Goal: Transaction & Acquisition: Purchase product/service

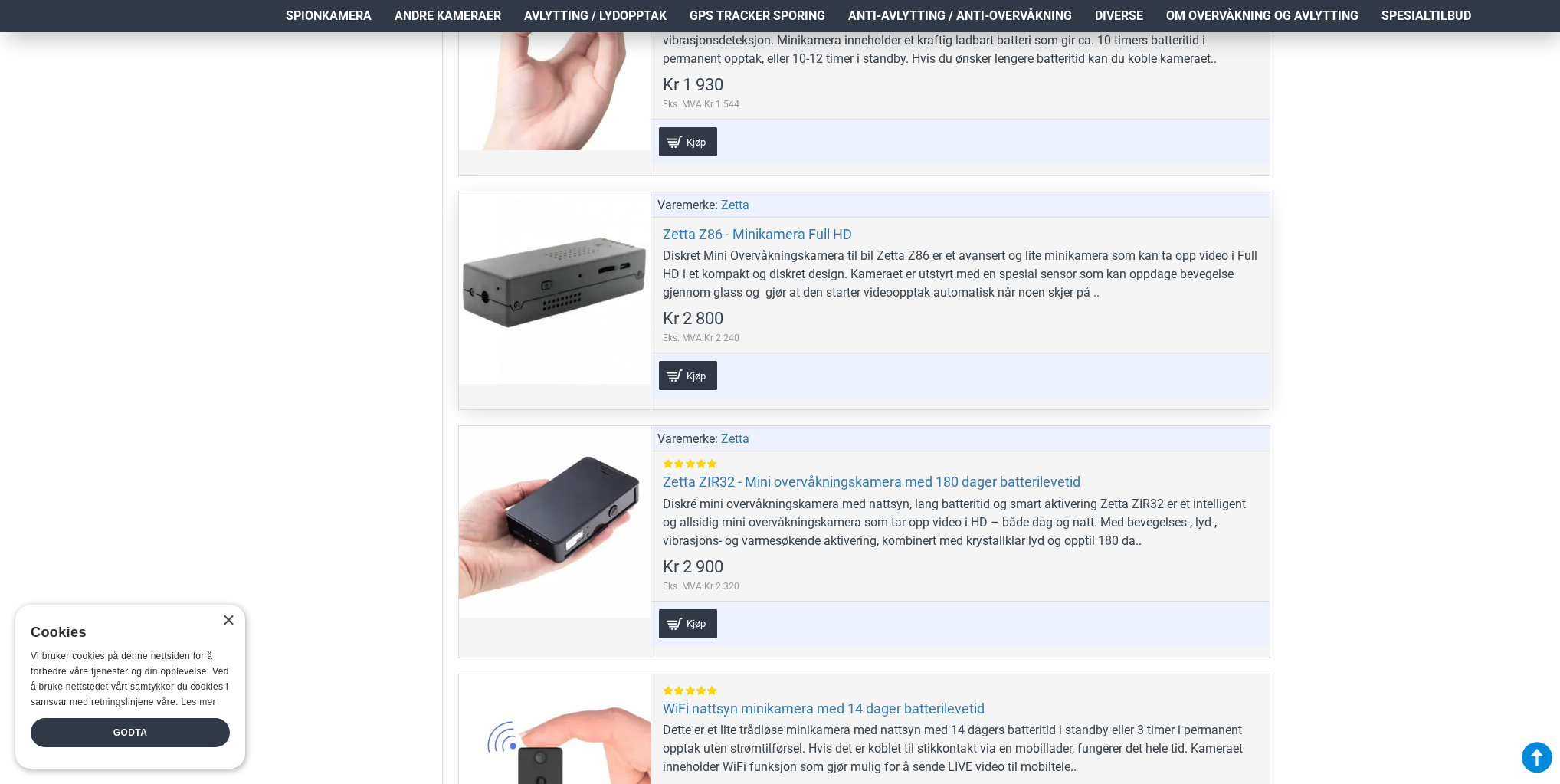
scroll to position [1410, 0]
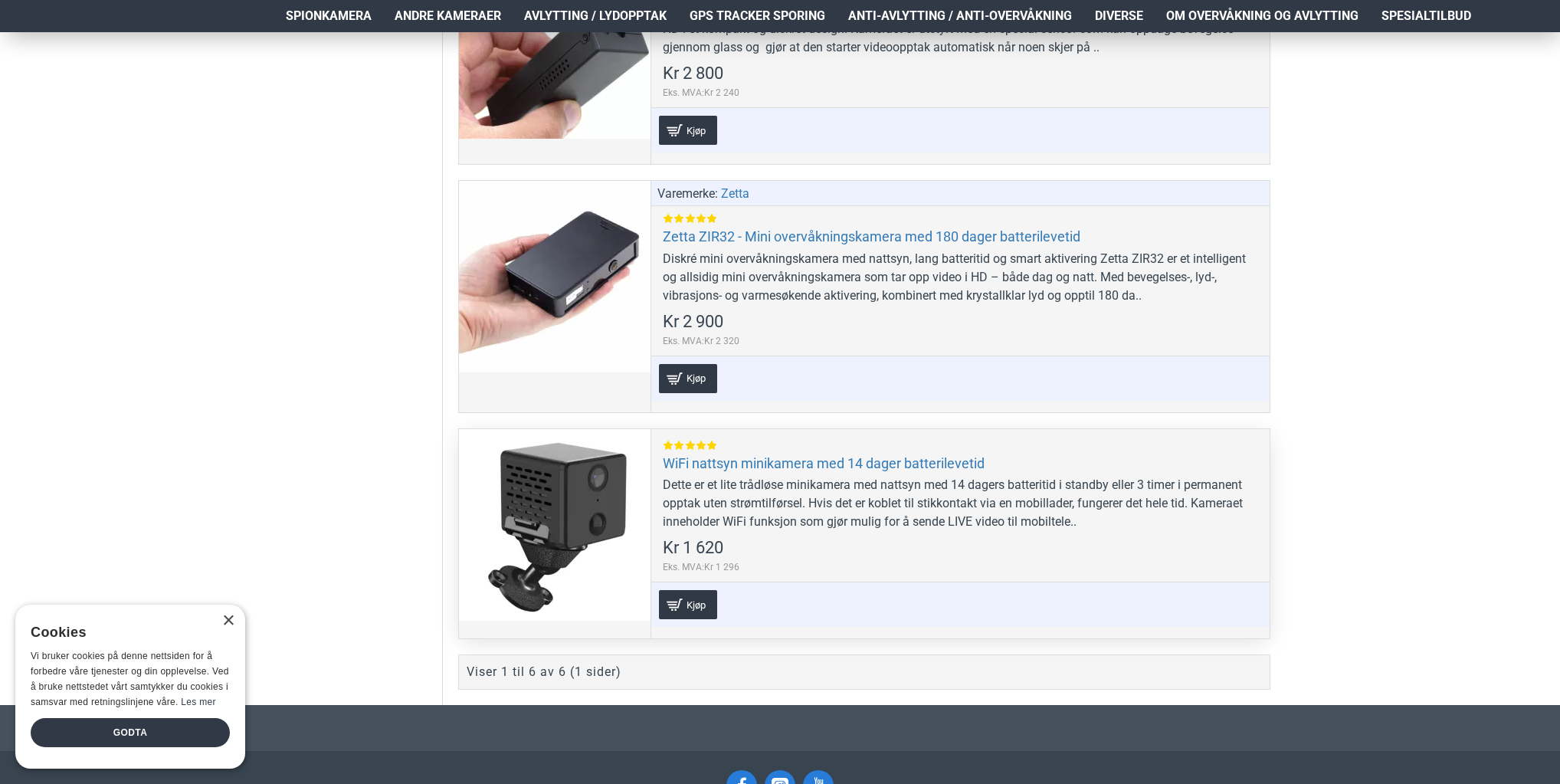
click at [567, 516] on div at bounding box center [554, 525] width 191 height 191
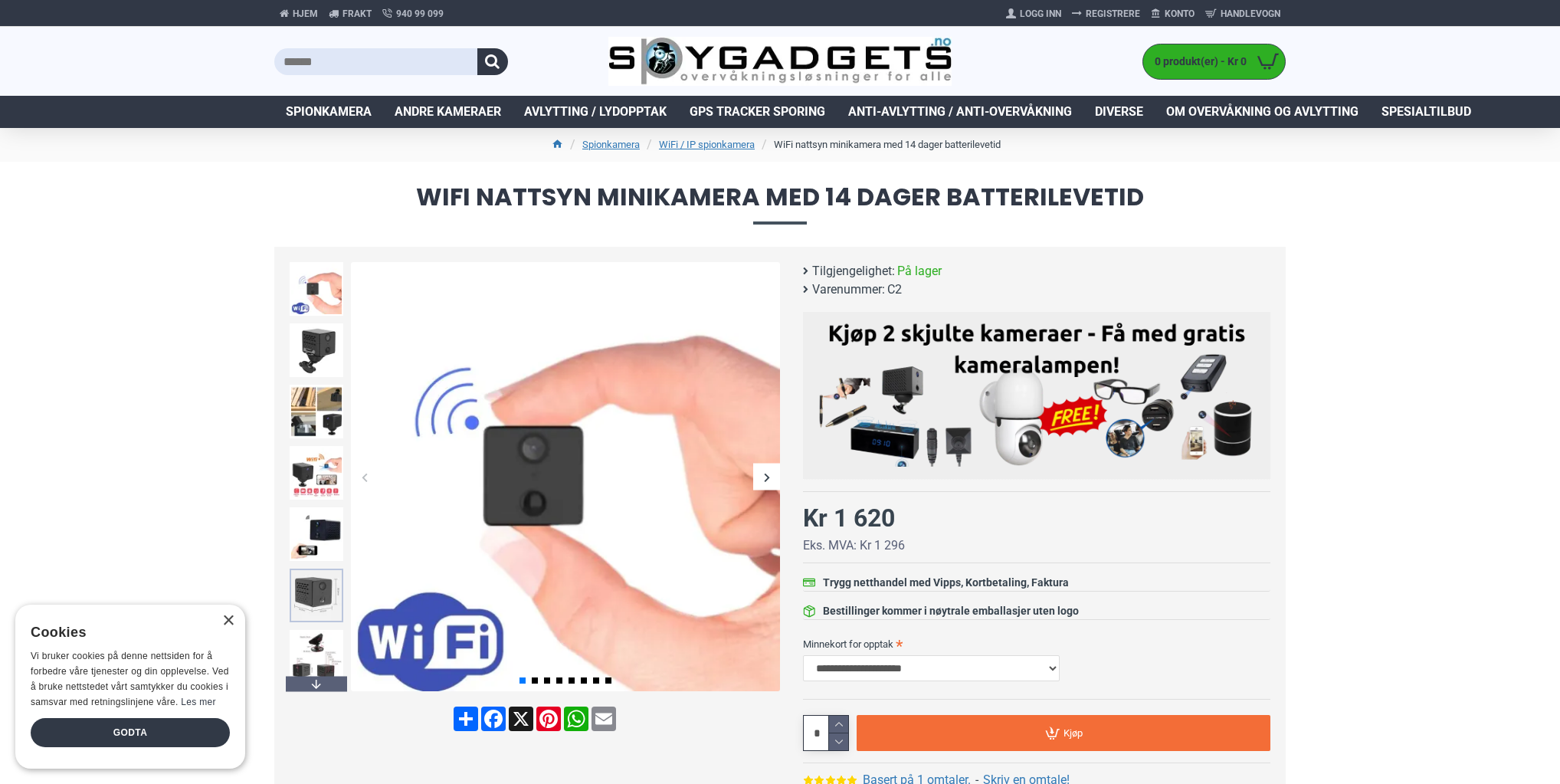
click at [313, 589] on img at bounding box center [316, 595] width 54 height 54
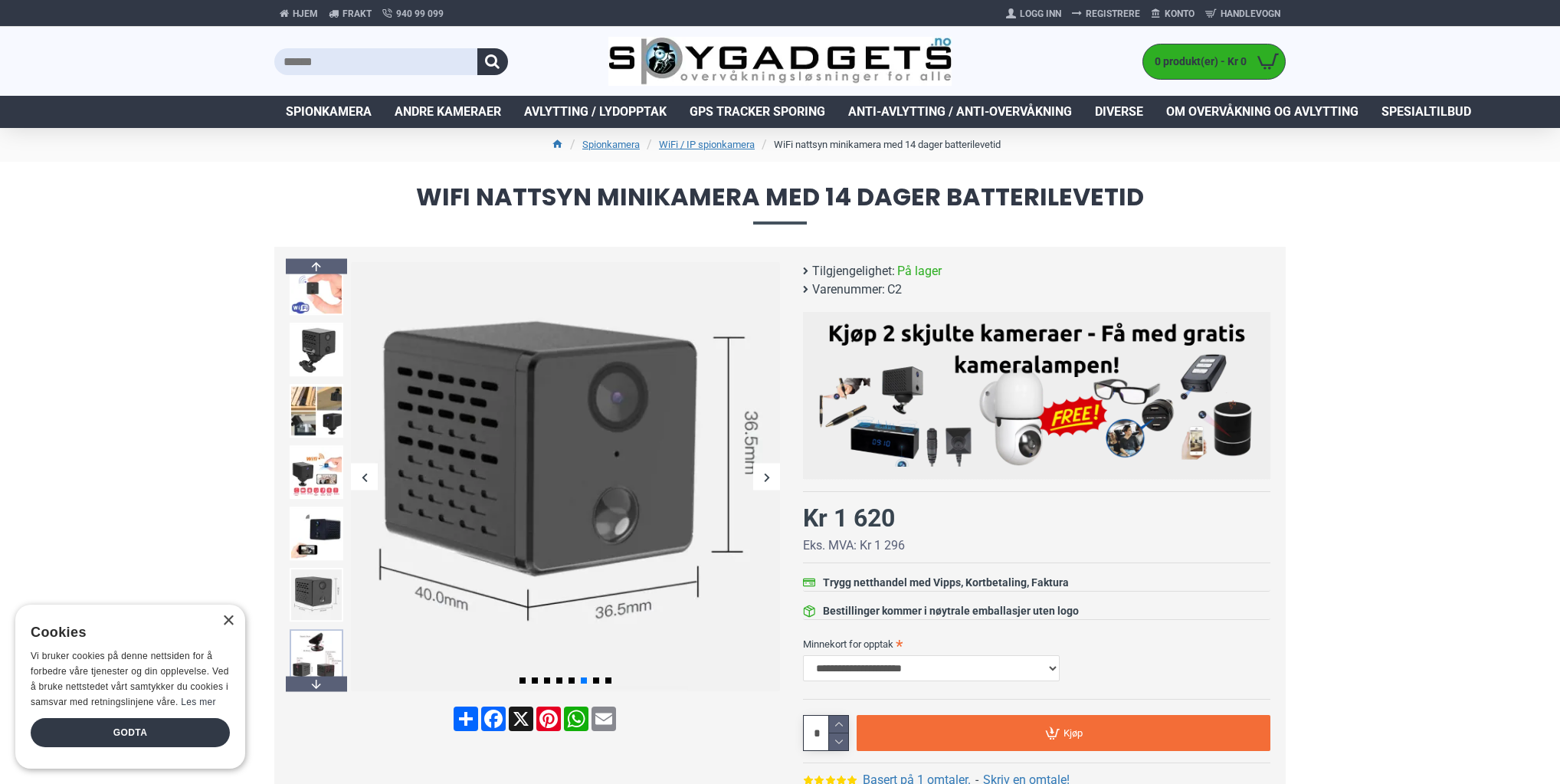
click at [316, 654] on img at bounding box center [316, 655] width 54 height 54
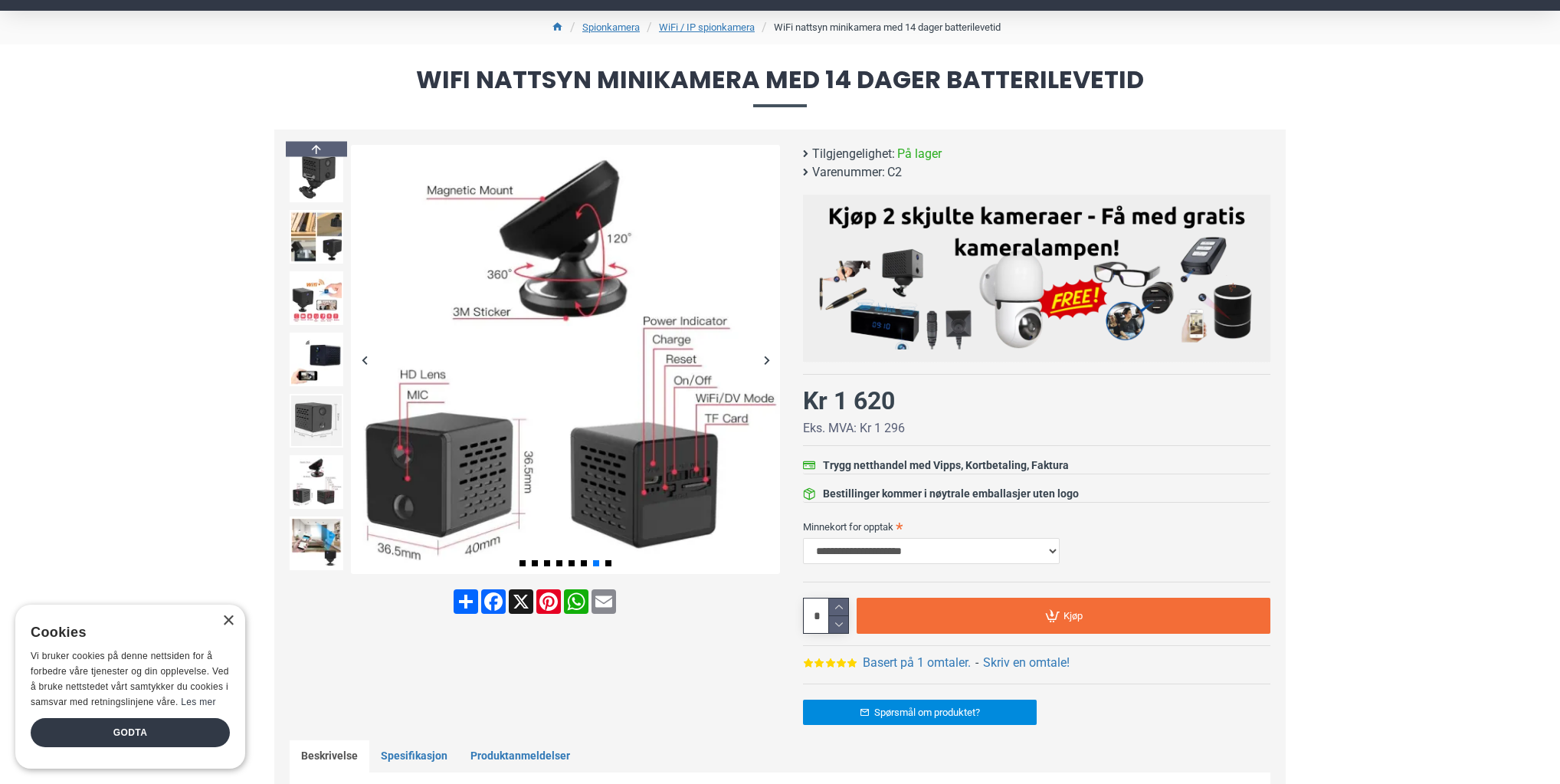
scroll to position [61, 0]
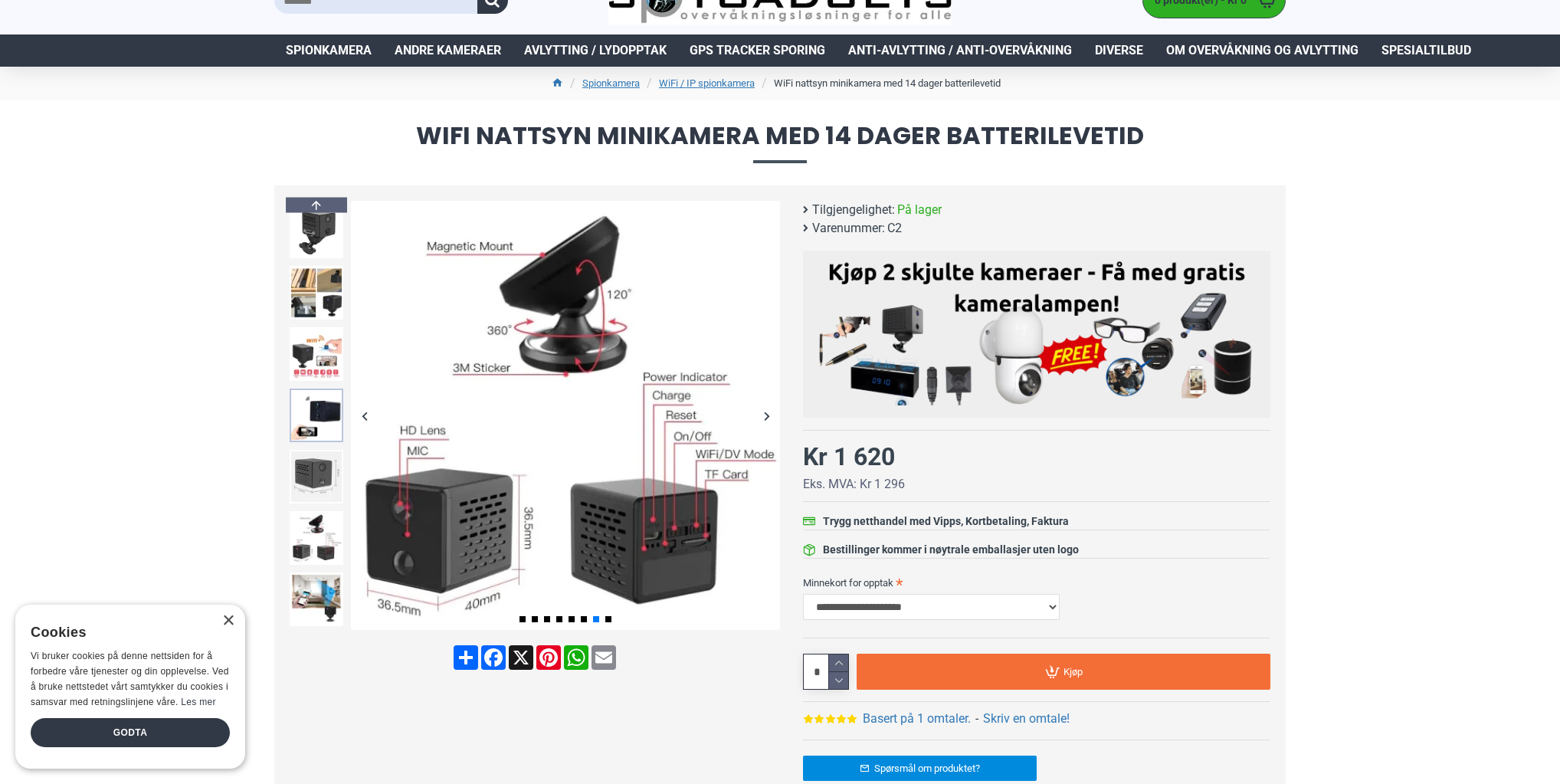
click at [321, 408] on img at bounding box center [316, 414] width 54 height 54
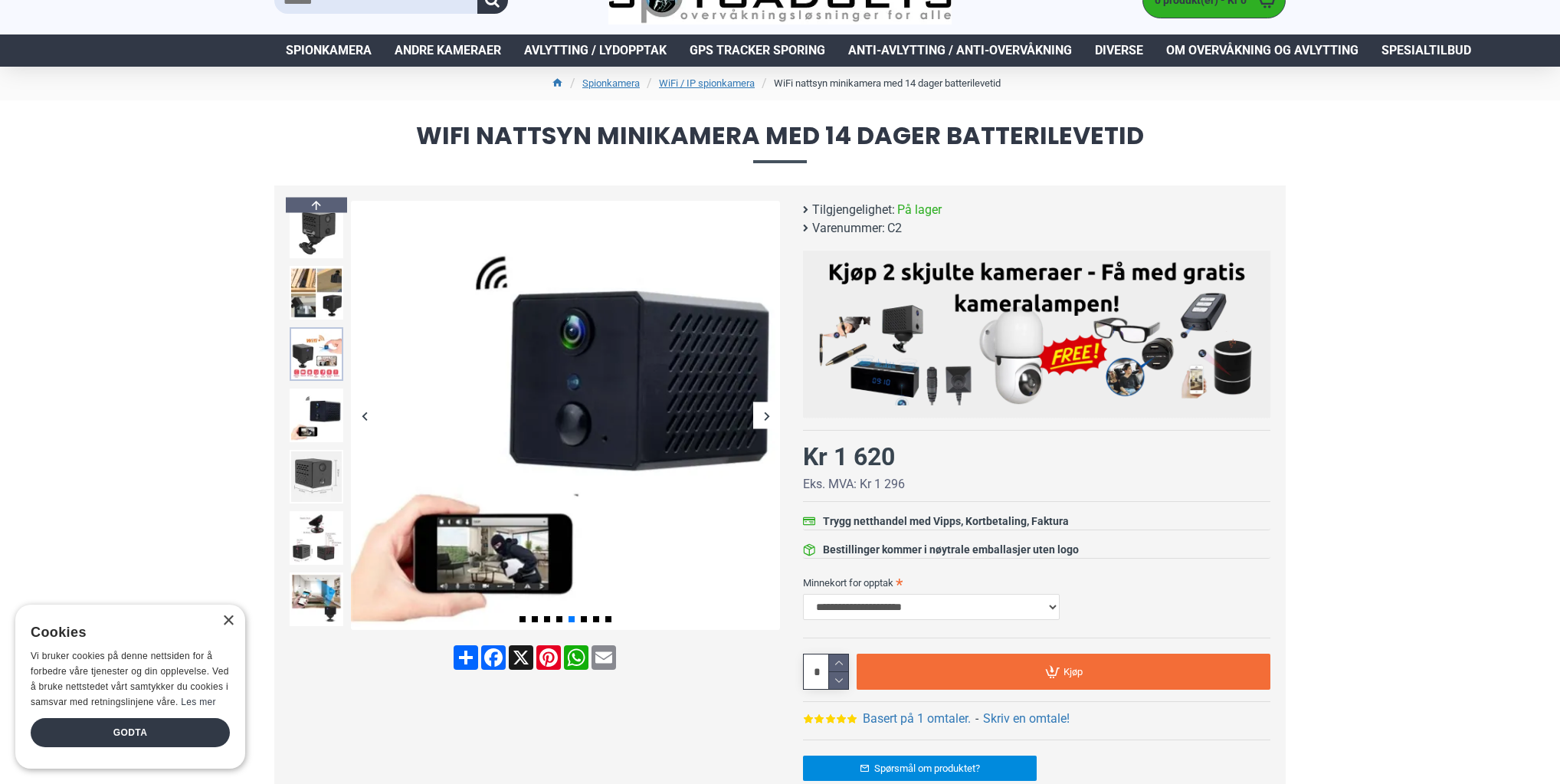
click at [316, 361] on img at bounding box center [316, 353] width 54 height 54
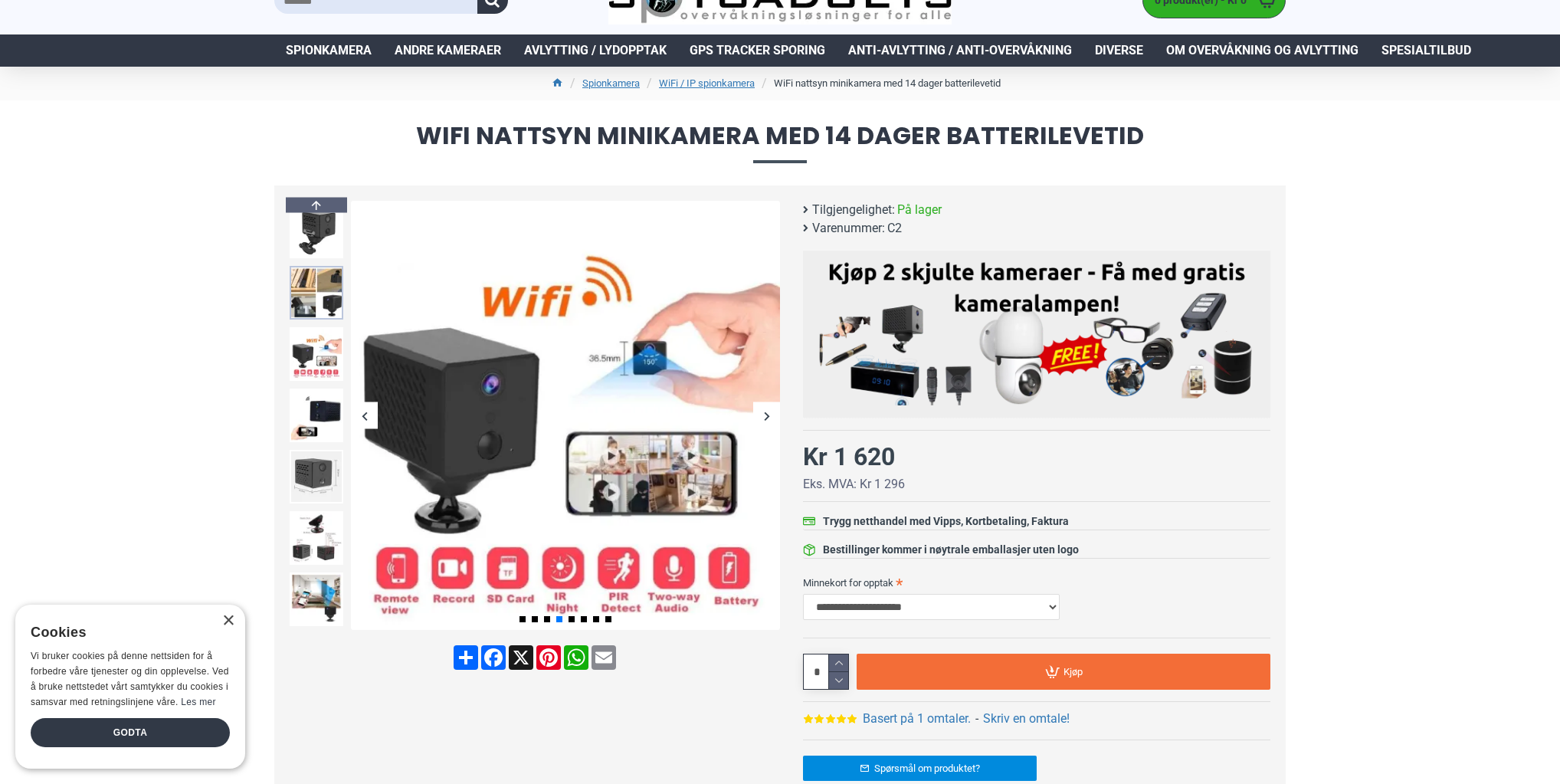
click at [316, 302] on img at bounding box center [316, 292] width 54 height 54
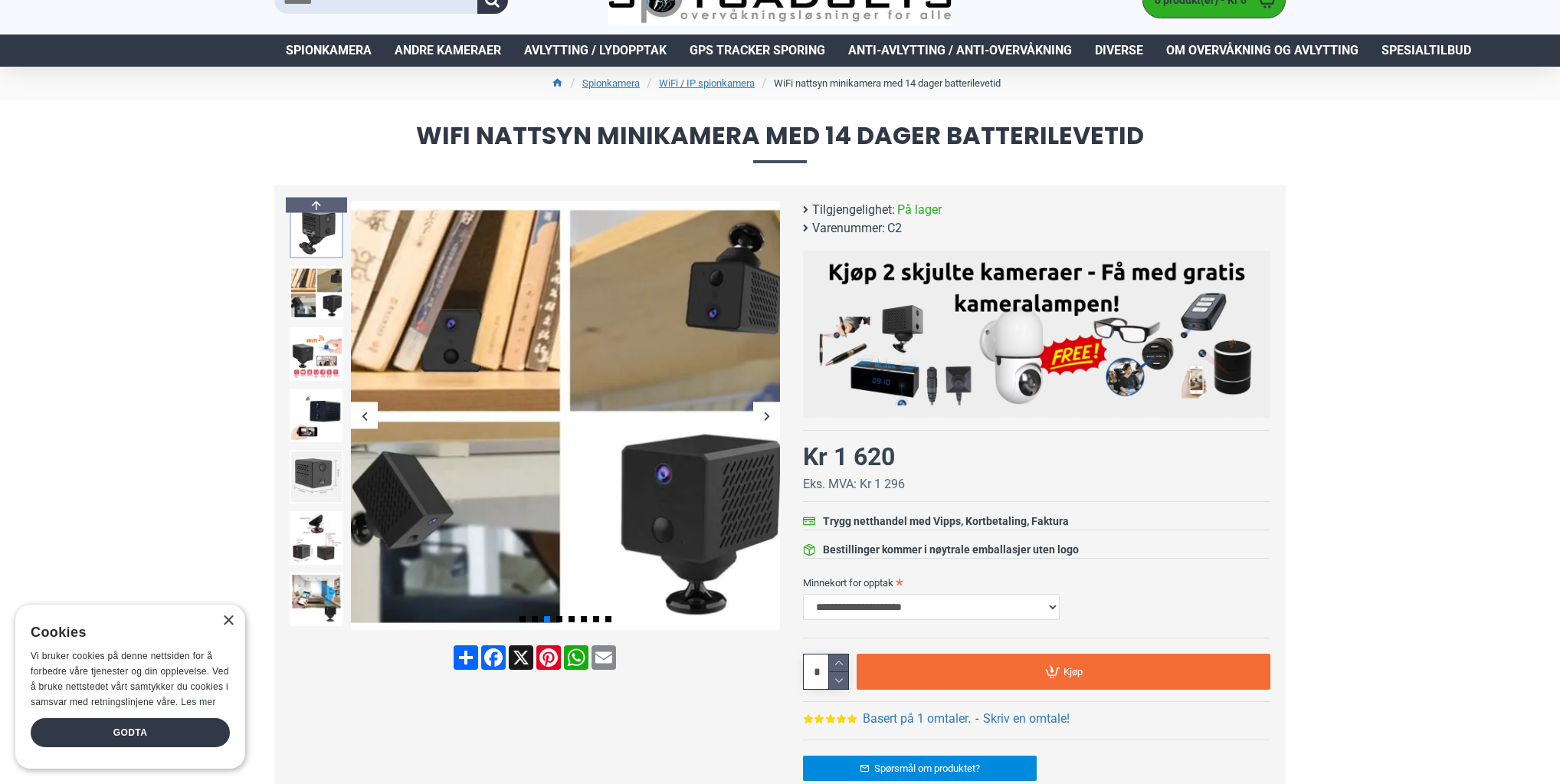
click at [319, 238] on img at bounding box center [316, 231] width 54 height 54
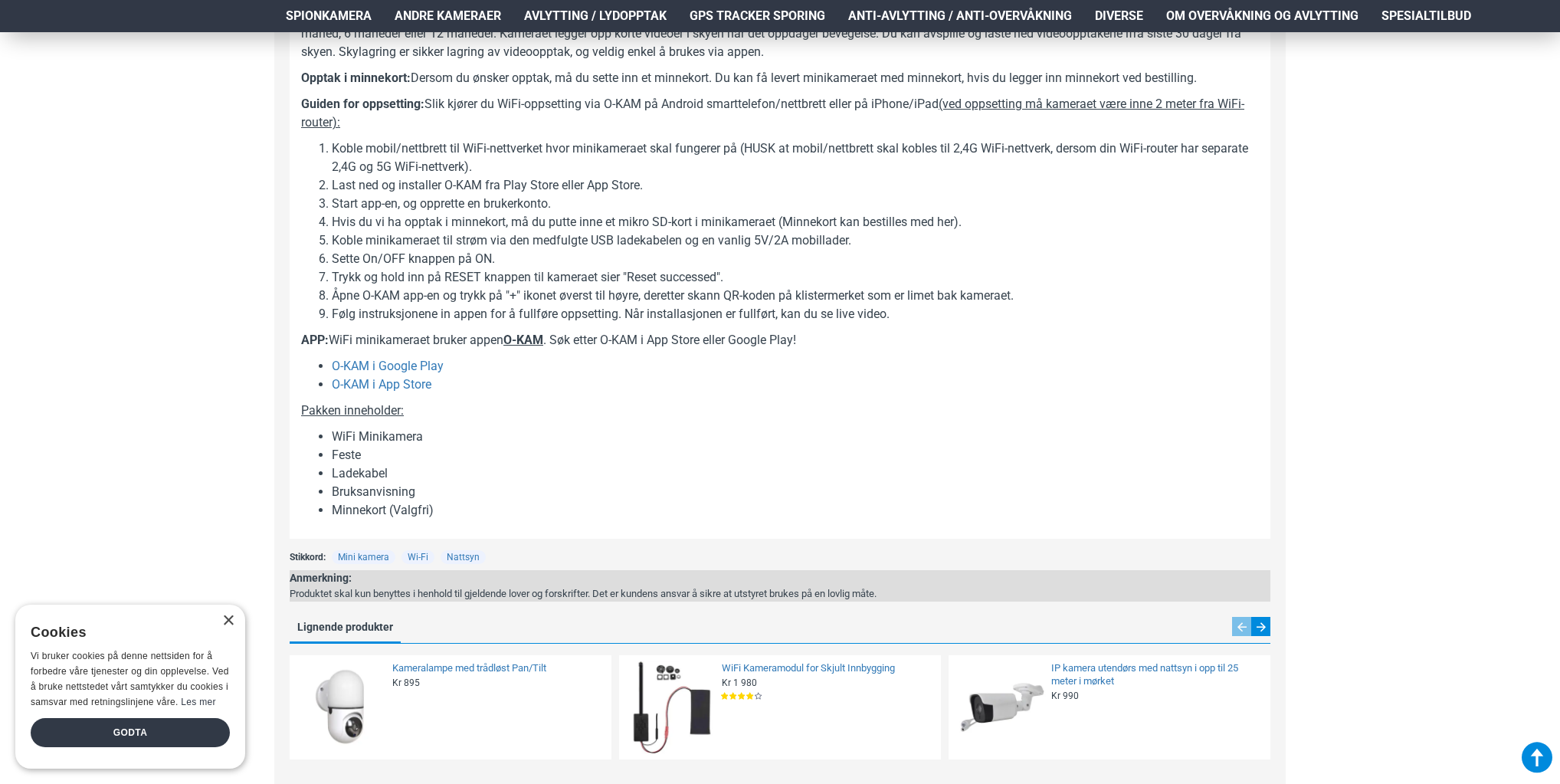
scroll to position [1593, 0]
